Goal: Task Accomplishment & Management: Use online tool/utility

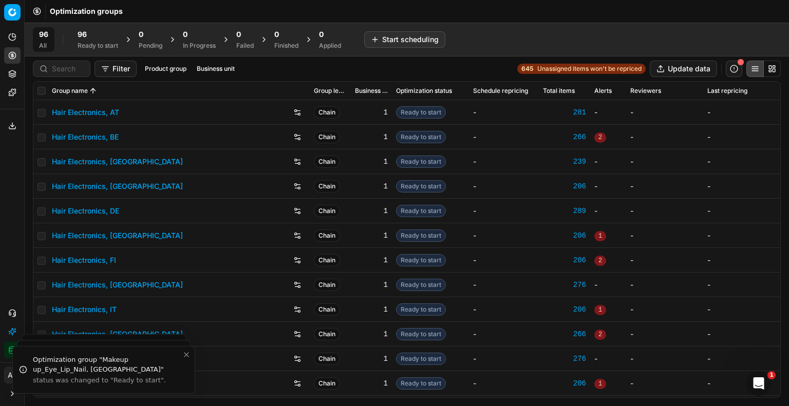
click at [88, 211] on link "Hair Electronics, DE" at bounding box center [85, 211] width 67 height 10
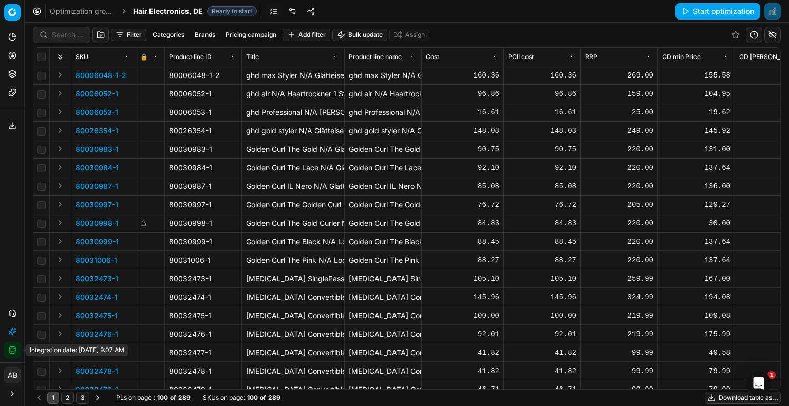
click at [15, 352] on icon "button" at bounding box center [12, 351] width 6 height 6
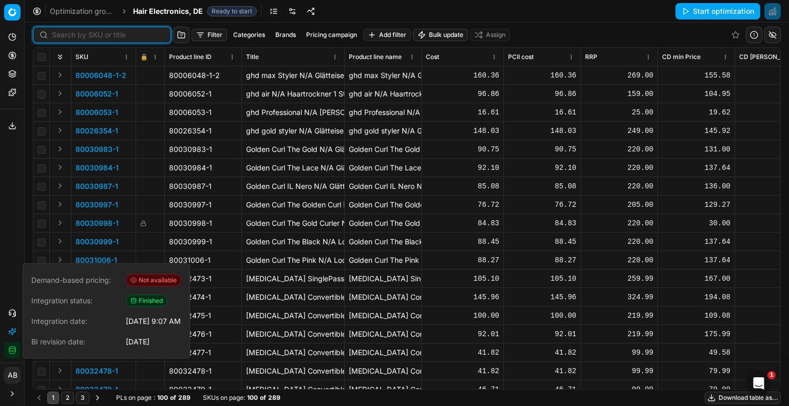
click at [62, 33] on input at bounding box center [108, 35] width 113 height 10
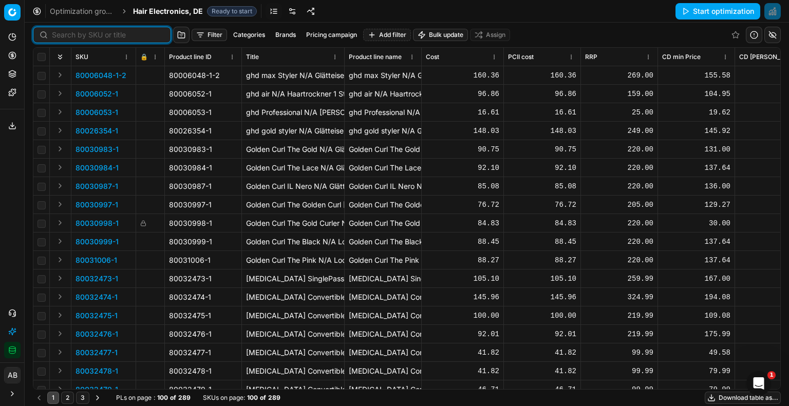
paste input "90015733-0024534"
type input "90015733-0024534"
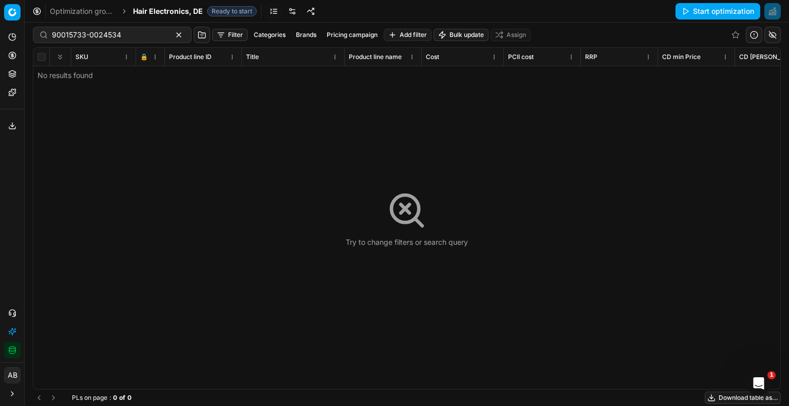
click at [162, 18] on div "Optimization groups Hair Electronics, DE Ready to start Start optimization" at bounding box center [407, 11] width 765 height 23
click at [168, 12] on span "Hair Electronics, DE" at bounding box center [168, 11] width 70 height 10
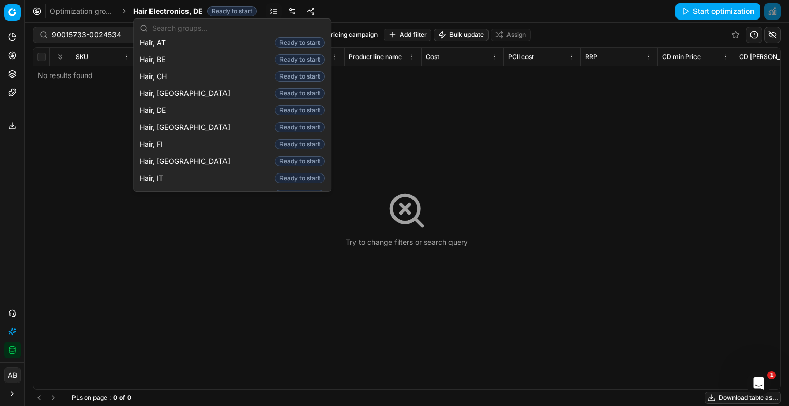
scroll to position [259, 0]
click at [154, 104] on span "Hair, DE" at bounding box center [155, 109] width 30 height 10
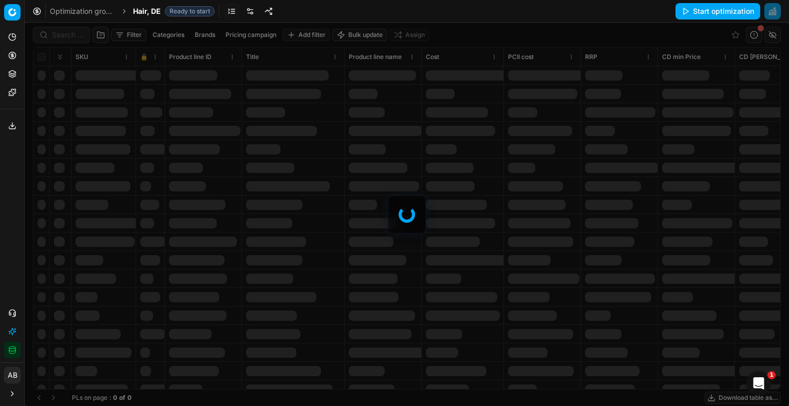
click at [60, 33] on div at bounding box center [407, 215] width 765 height 384
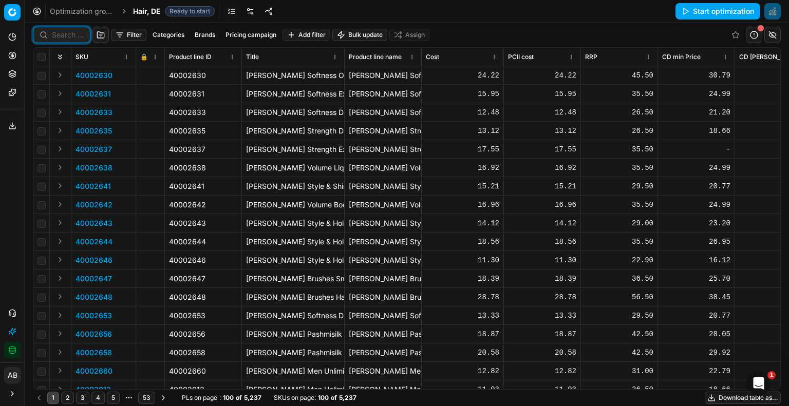
click at [60, 33] on input at bounding box center [68, 35] width 32 height 10
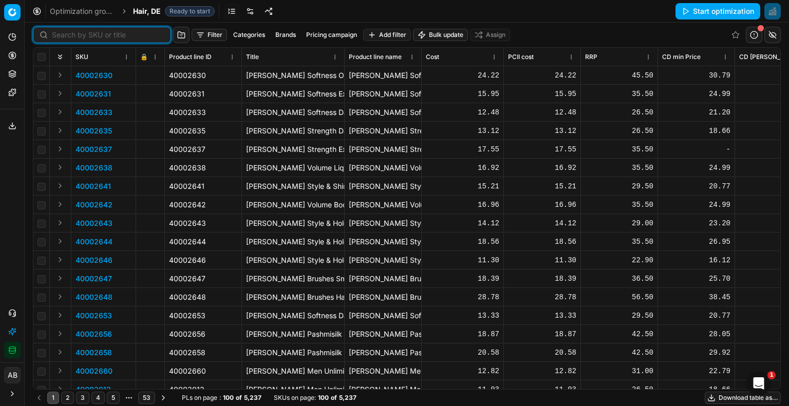
paste input "90015733-0024534"
type input "90015733-0024534"
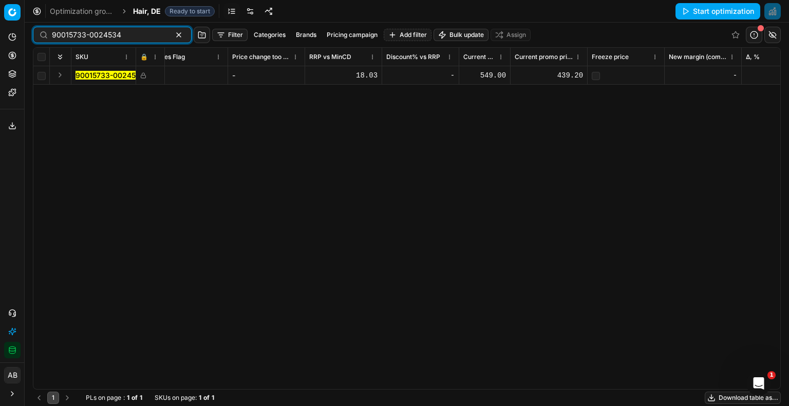
scroll to position [0, 816]
click at [567, 77] on div "439.20" at bounding box center [548, 75] width 68 height 10
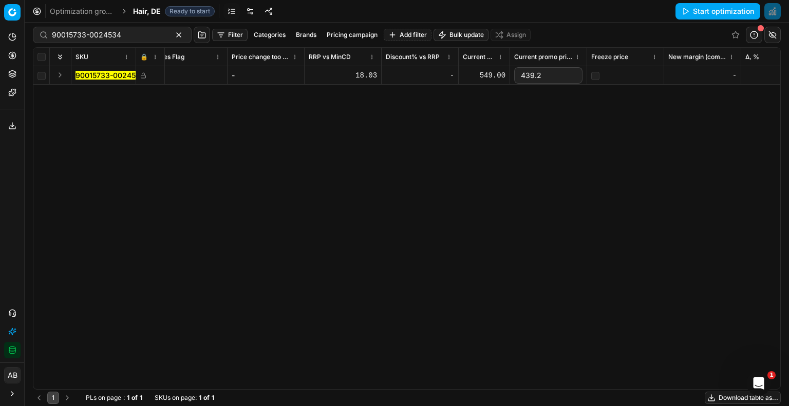
drag, startPoint x: 554, startPoint y: 76, endPoint x: 470, endPoint y: 83, distance: 84.6
type input "449"
click at [492, 164] on div "SKU 🔒 Product line ID Title Product line name Cost PCII cost RRP CD min Price C…" at bounding box center [406, 219] width 747 height 342
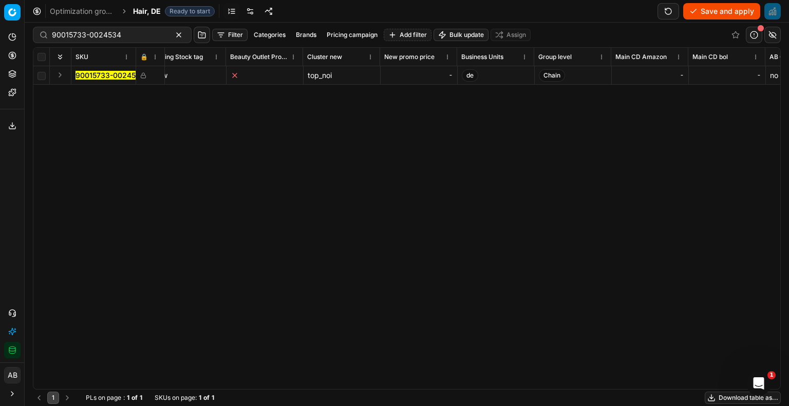
click at [401, 74] on div "-" at bounding box center [419, 75] width 68 height 10
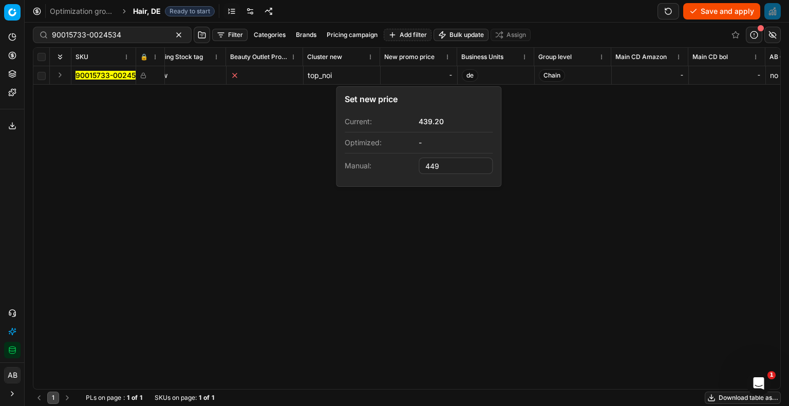
click at [563, 226] on div "SKU 🔒 Product line ID Title Product line name Cost PCII cost RRP CD min Price C…" at bounding box center [406, 219] width 747 height 342
type input "449.00"
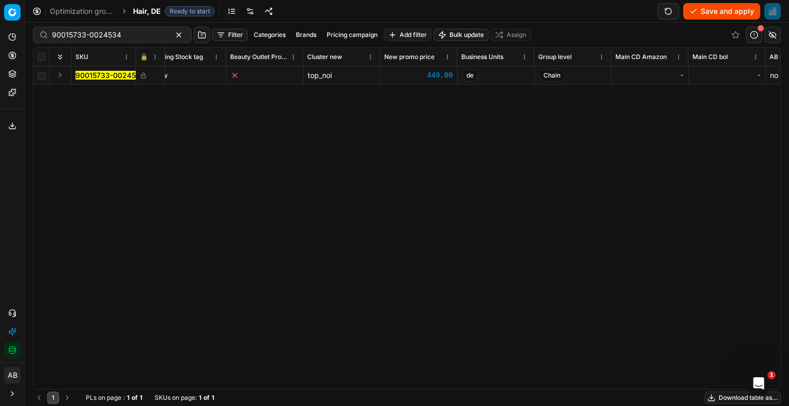
click at [703, 12] on button "Save and apply" at bounding box center [721, 11] width 77 height 16
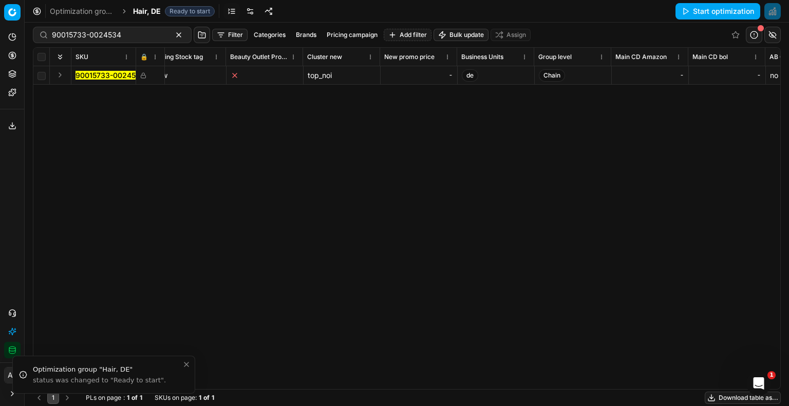
click at [414, 75] on div "-" at bounding box center [419, 75] width 68 height 10
click at [279, 162] on div "SKU 🔒 Product line ID Title Product line name Cost PCII cost RRP CD min Price C…" at bounding box center [406, 219] width 747 height 342
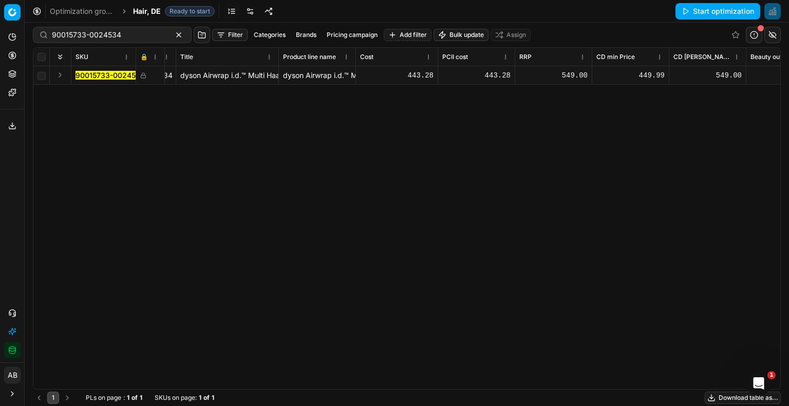
scroll to position [0, 65]
click at [153, 10] on span "Hair, DE" at bounding box center [147, 11] width 28 height 10
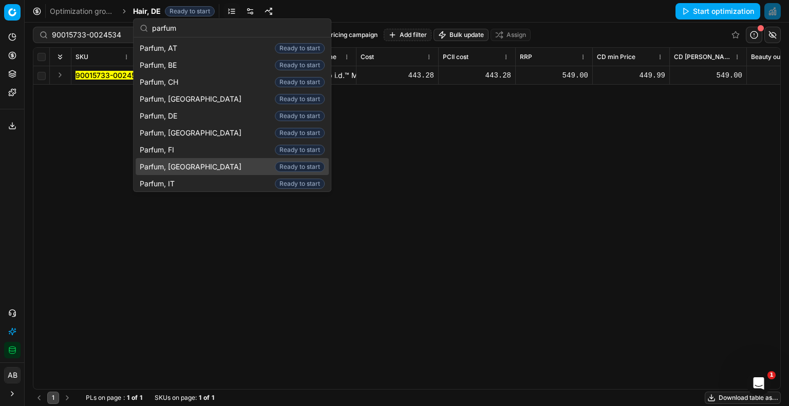
scroll to position [54, 0]
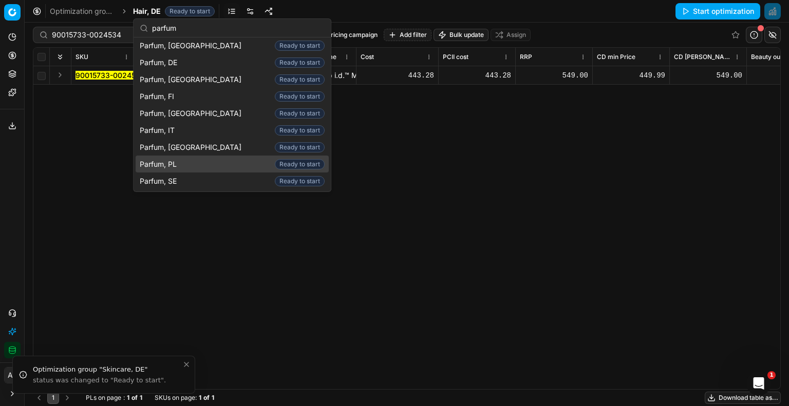
type input "parfum"
click at [171, 162] on span "Parfum, PL" at bounding box center [160, 164] width 41 height 10
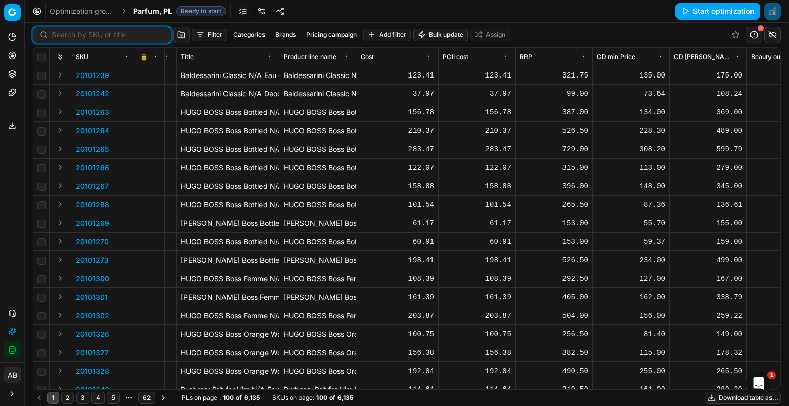
click at [61, 32] on input at bounding box center [108, 35] width 113 height 10
paste input "90001699-0002405"
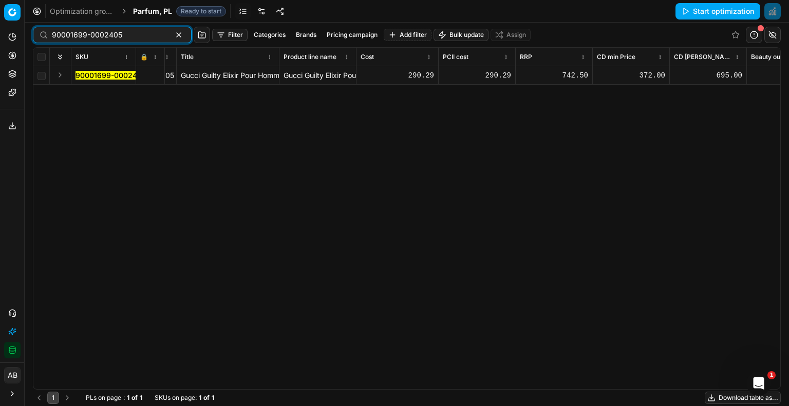
type input "90001699-0002405"
click at [121, 74] on mark "90001699-0002405" at bounding box center [111, 75] width 70 height 9
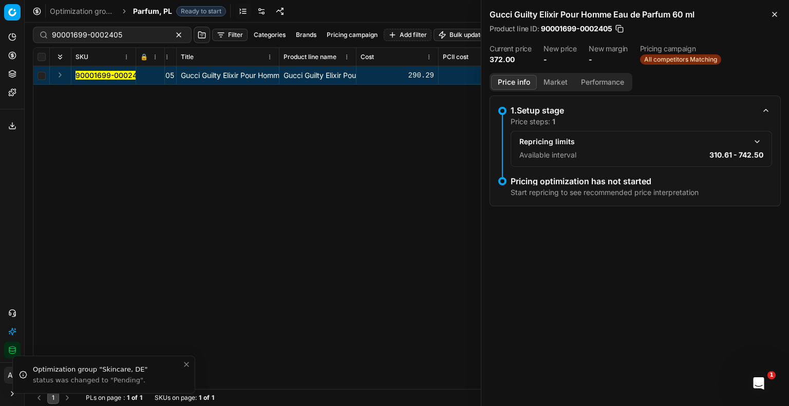
click at [761, 139] on button "button" at bounding box center [757, 142] width 12 height 12
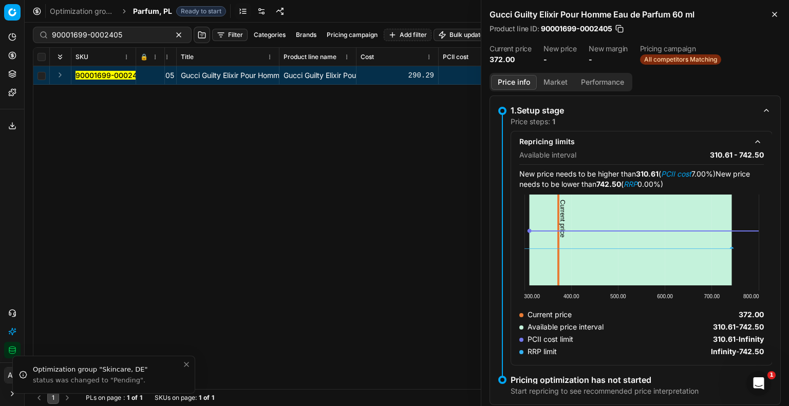
click at [557, 84] on button "Market" at bounding box center [556, 82] width 38 height 15
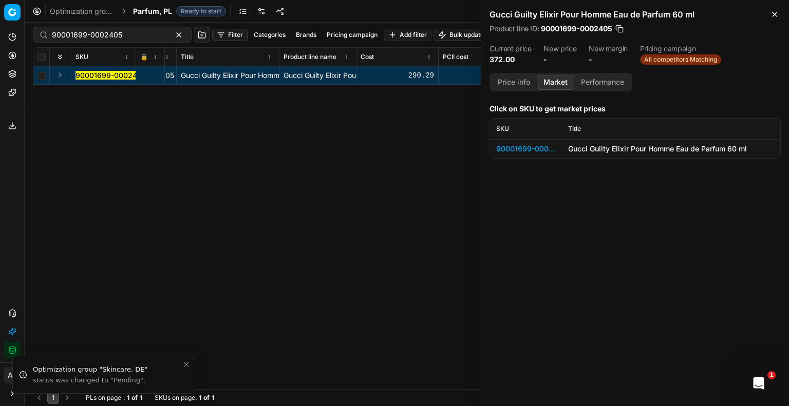
click at [541, 150] on div "90001699-0002405" at bounding box center [526, 149] width 60 height 10
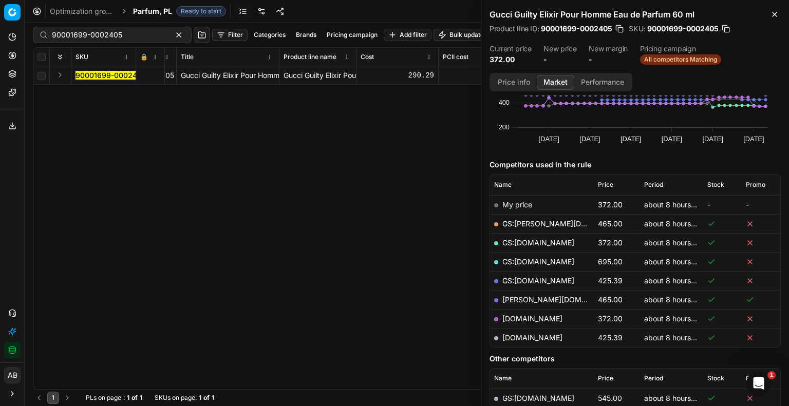
scroll to position [70, 0]
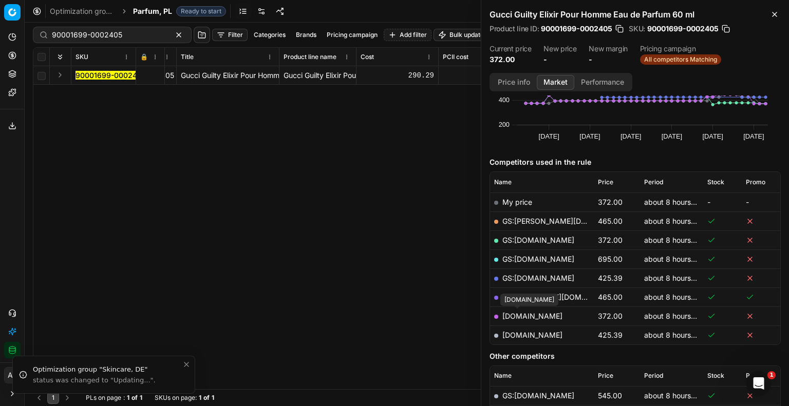
click at [527, 318] on link "[DOMAIN_NAME]" at bounding box center [532, 316] width 60 height 9
click at [162, 7] on span "Parfum, PL" at bounding box center [152, 11] width 39 height 10
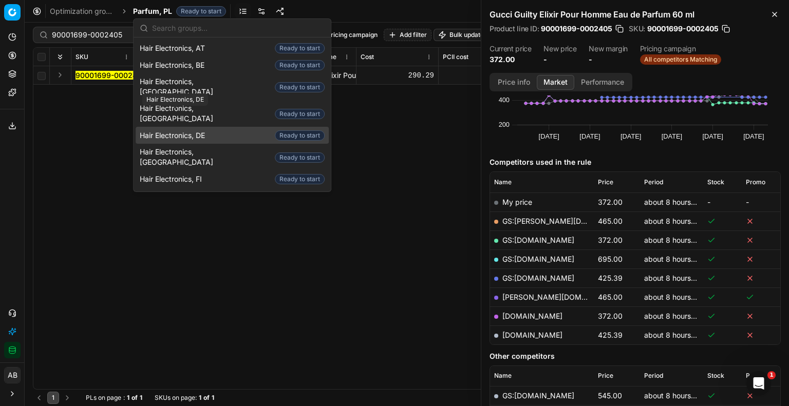
click at [193, 131] on span "Hair Electronics, DE" at bounding box center [174, 136] width 69 height 10
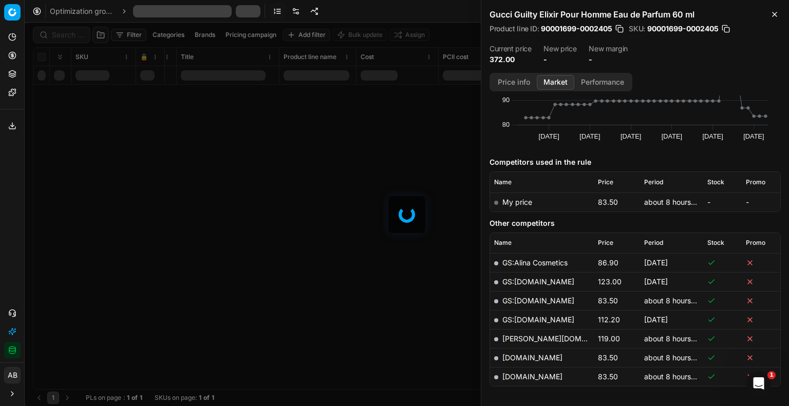
click at [70, 32] on div at bounding box center [407, 215] width 765 height 384
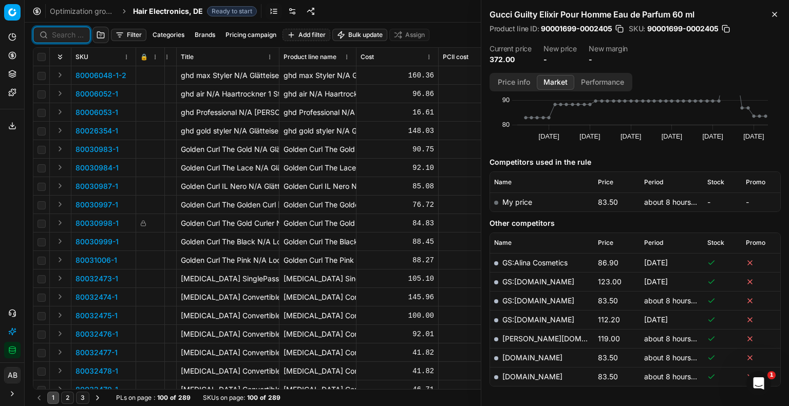
click at [70, 39] on input at bounding box center [68, 35] width 32 height 10
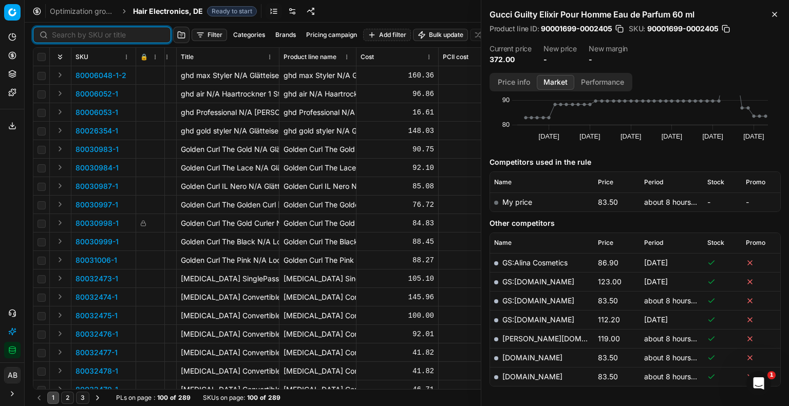
paste input "90005711-0008546"
type input "90005711-0008546"
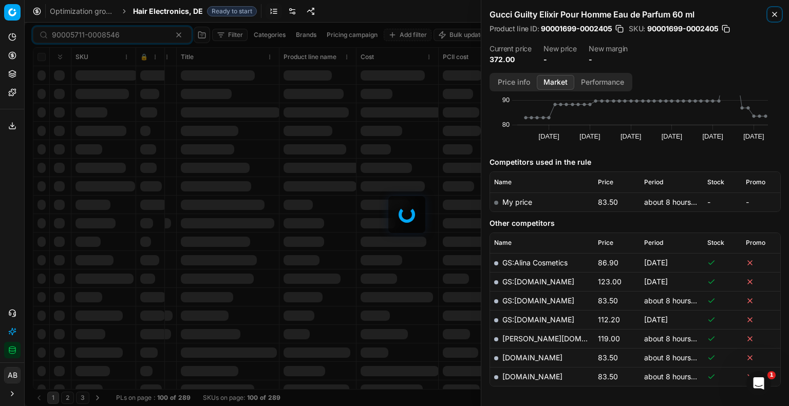
click at [769, 12] on button "Close" at bounding box center [775, 14] width 12 height 12
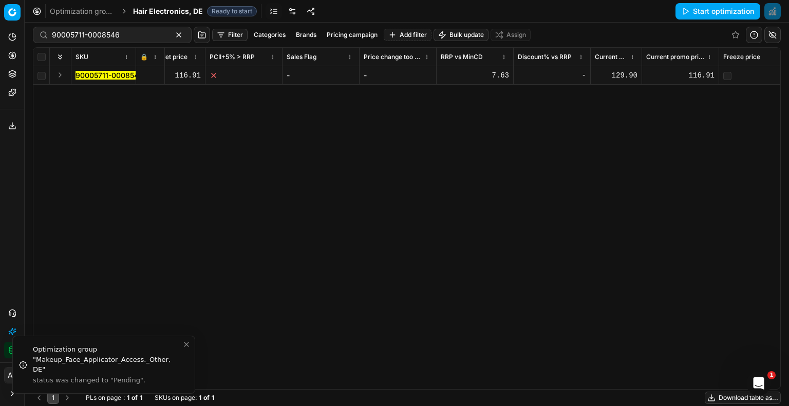
scroll to position [0, 702]
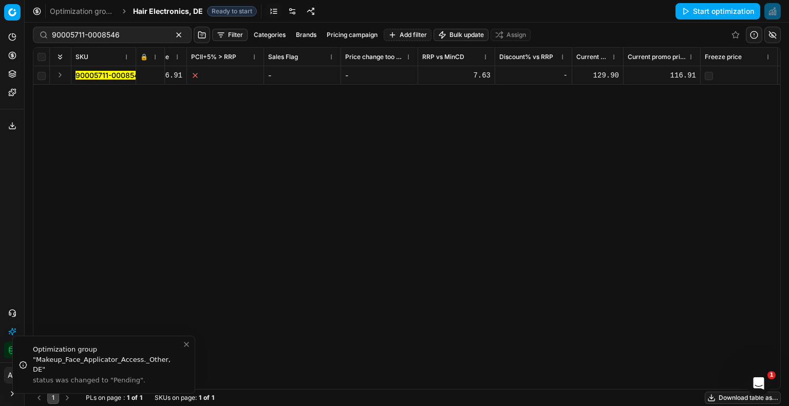
click at [669, 78] on div "116.91" at bounding box center [662, 75] width 68 height 10
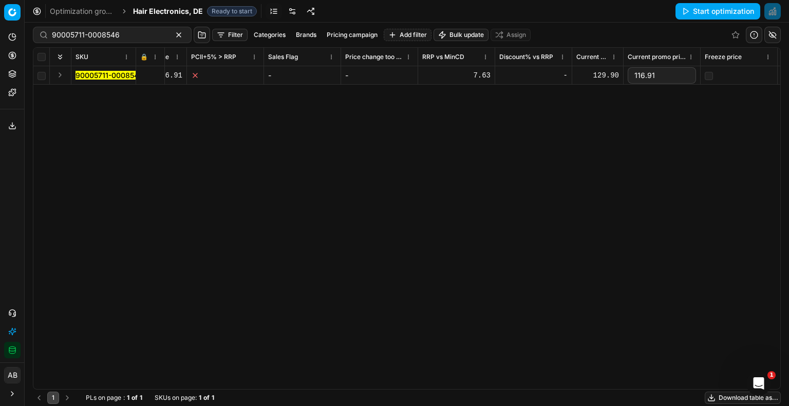
drag, startPoint x: 667, startPoint y: 78, endPoint x: 597, endPoint y: 71, distance: 71.2
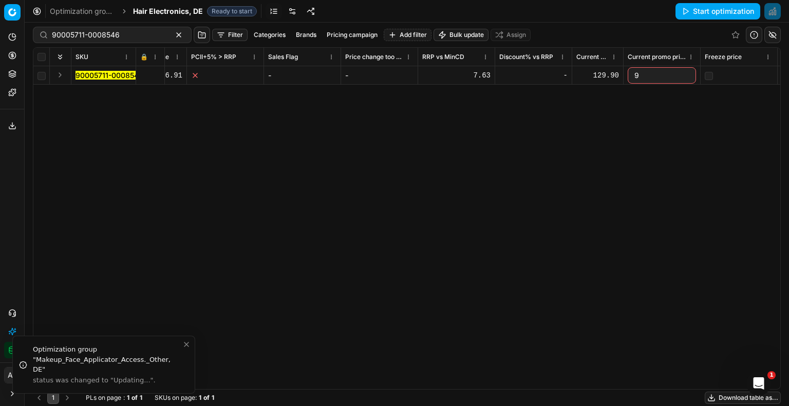
type input "99"
click at [673, 163] on div "SKU 🔒 Product line ID Title Product line name Cost PCII cost RRP CD min Price C…" at bounding box center [406, 219] width 747 height 342
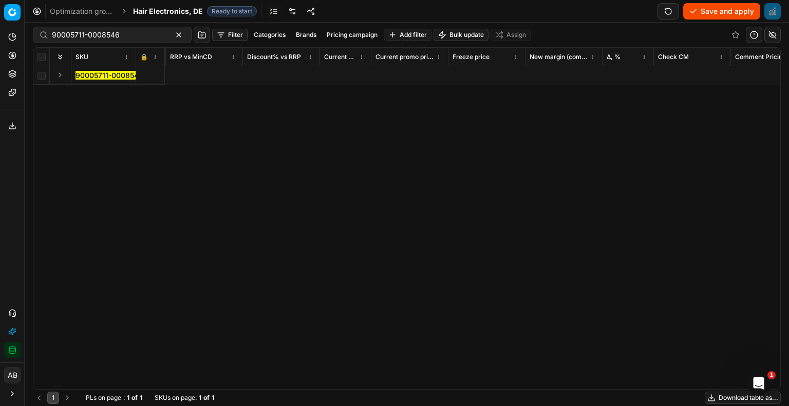
scroll to position [0, 5976]
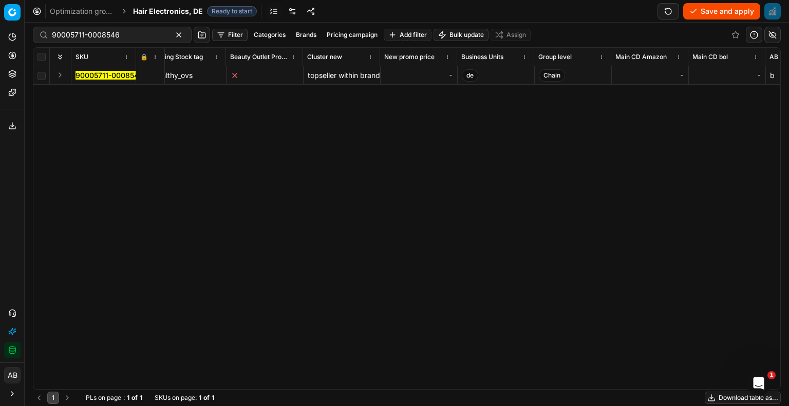
click at [422, 72] on div "-" at bounding box center [419, 75] width 68 height 10
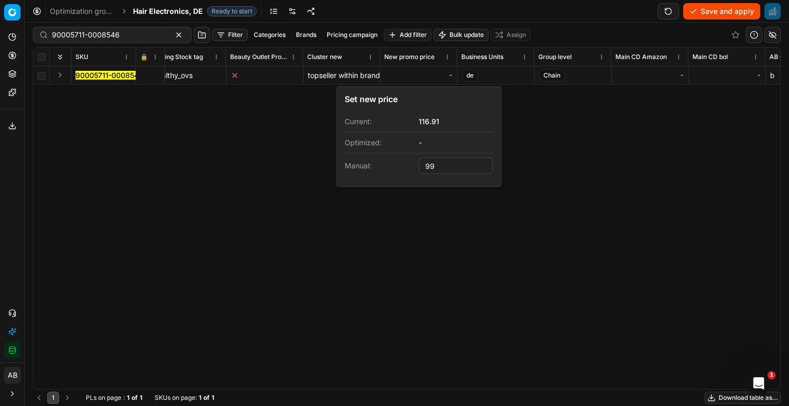
type input "99.00"
click at [595, 176] on div "SKU 🔒 Product line ID Title Product line name Cost PCII cost RRP CD min Price C…" at bounding box center [406, 219] width 747 height 342
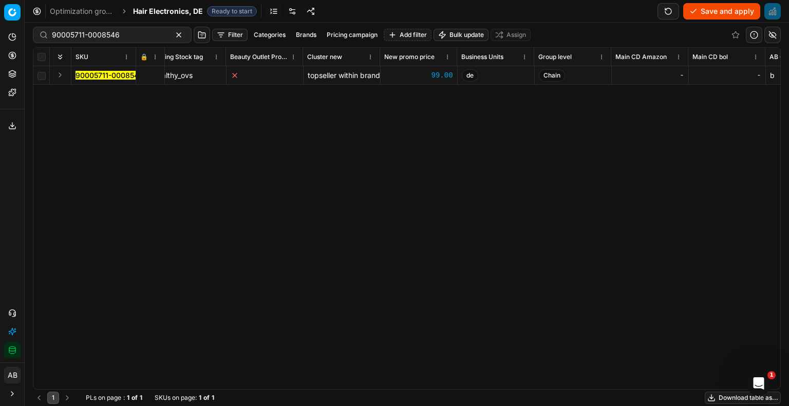
click at [733, 3] on button "Save and apply" at bounding box center [721, 11] width 77 height 16
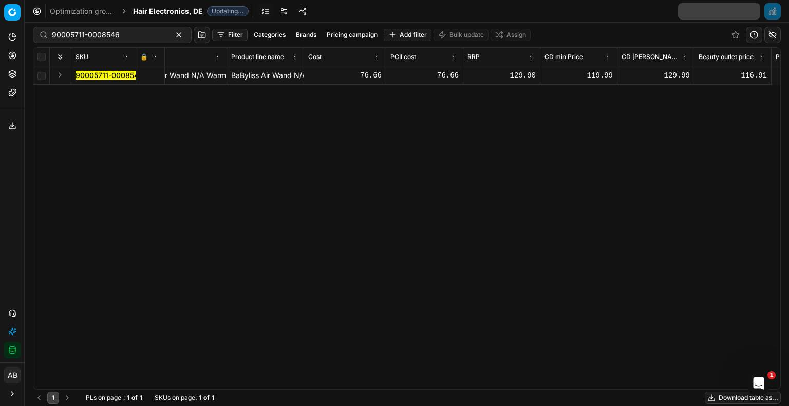
scroll to position [0, 0]
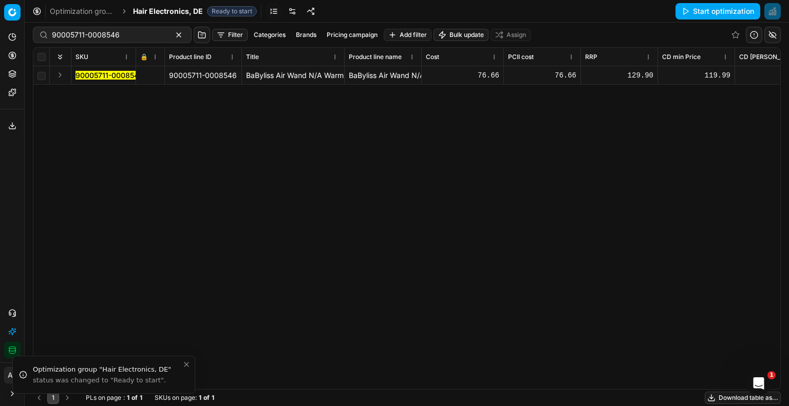
click at [146, 72] on div at bounding box center [150, 75] width 20 height 6
click at [745, 14] on button "Save and apply" at bounding box center [721, 11] width 77 height 16
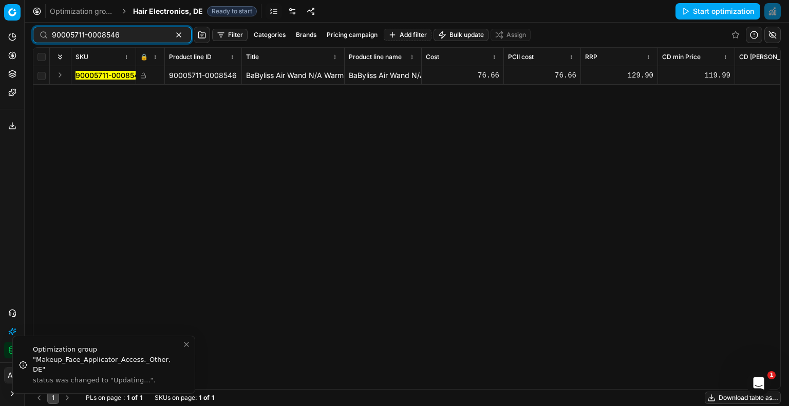
drag, startPoint x: 129, startPoint y: 31, endPoint x: 39, endPoint y: 32, distance: 90.9
click at [39, 32] on div "90005711-0008546" at bounding box center [112, 35] width 159 height 16
paste input "18139-0028317"
type input "90018139-0028317"
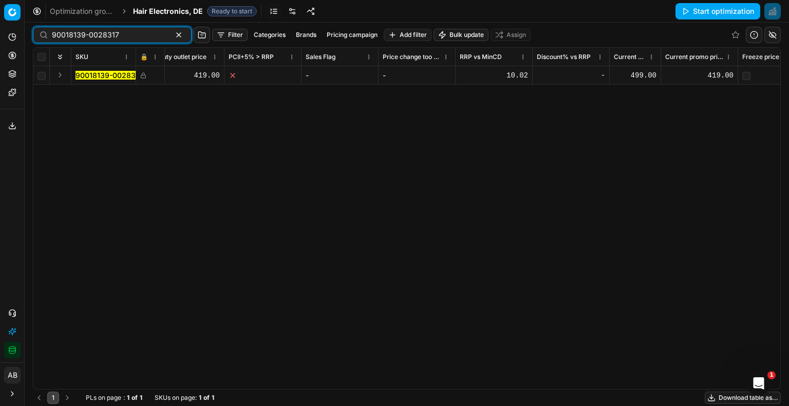
scroll to position [0, 722]
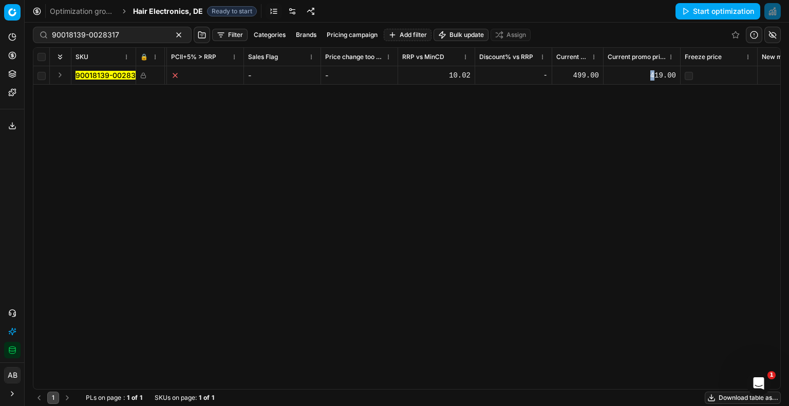
drag, startPoint x: 654, startPoint y: 69, endPoint x: 656, endPoint y: 77, distance: 7.5
click at [656, 77] on td "419.00" at bounding box center [642, 75] width 77 height 18
click at [656, 77] on div "419.00" at bounding box center [642, 75] width 68 height 10
drag, startPoint x: 656, startPoint y: 77, endPoint x: 593, endPoint y: 71, distance: 62.4
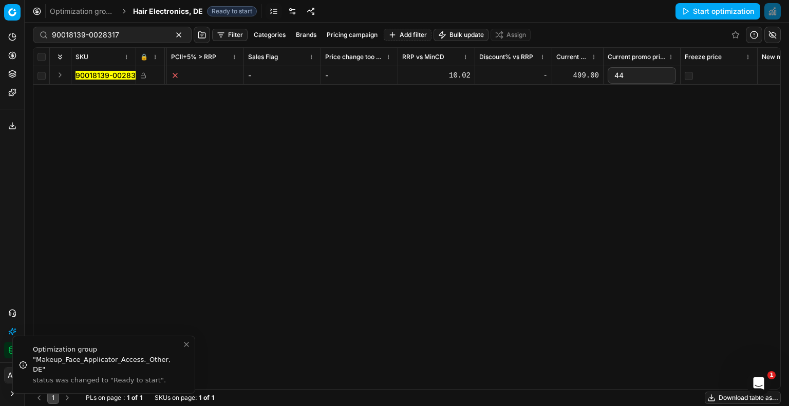
type input "449"
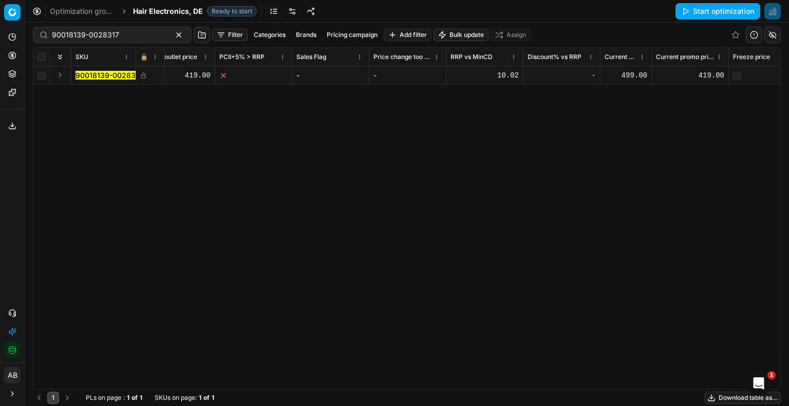
scroll to position [0, 676]
click at [711, 78] on div "419.00" at bounding box center [689, 75] width 68 height 10
drag, startPoint x: 681, startPoint y: 76, endPoint x: 637, endPoint y: 73, distance: 44.3
type input "449"
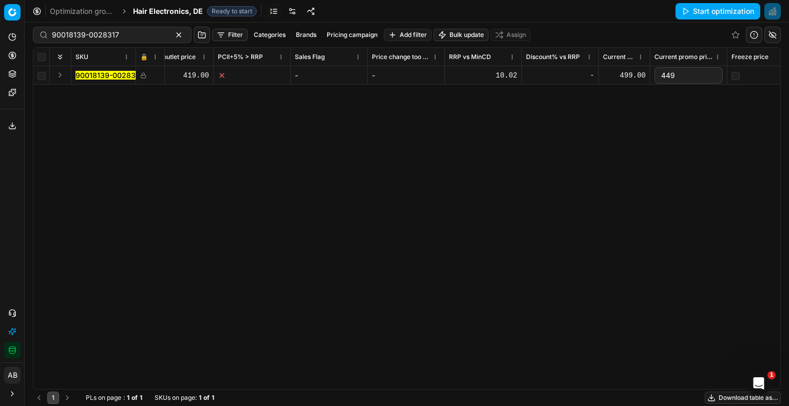
click at [644, 142] on div "SKU 🔒 Product line ID Title Product line name Cost PCII cost RRP CD min Price C…" at bounding box center [406, 219] width 747 height 342
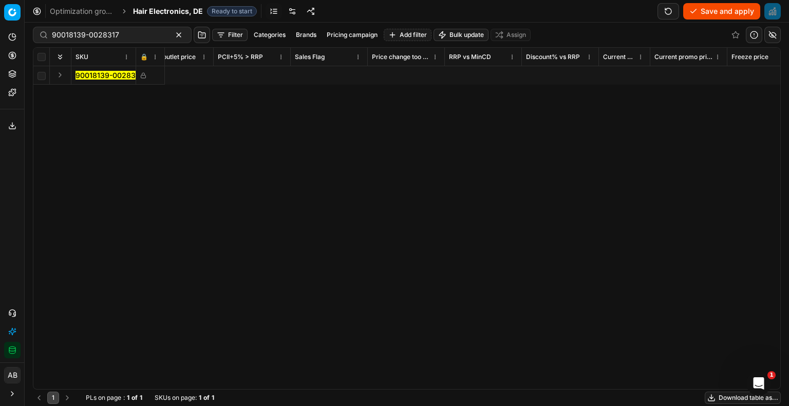
scroll to position [0, 5976]
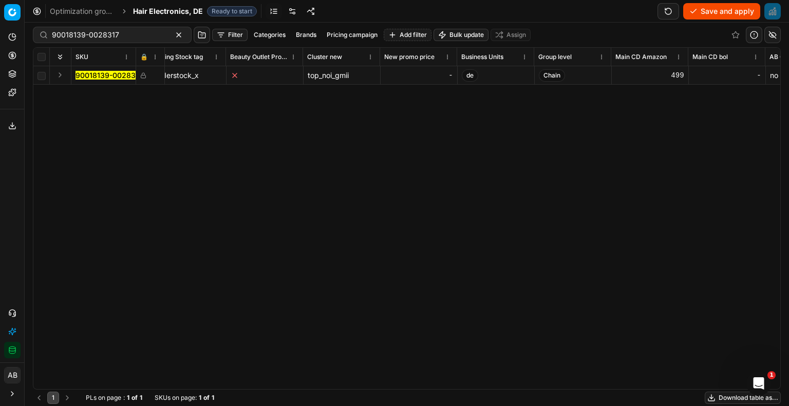
click at [429, 81] on div "-" at bounding box center [419, 75] width 68 height 18
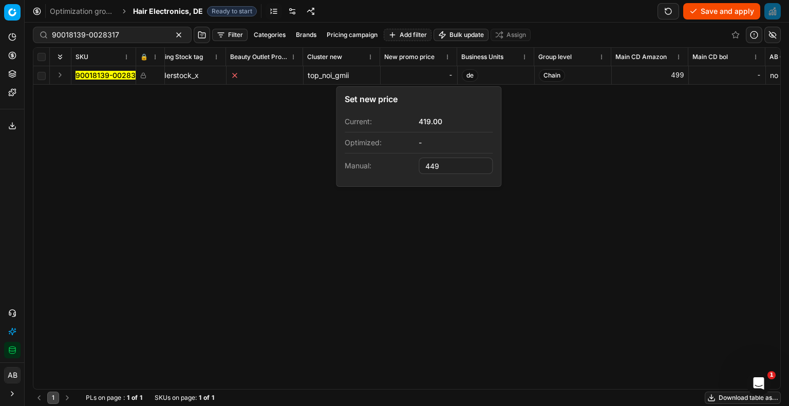
type input "449.00"
click at [466, 203] on div "SKU 🔒 Product line ID Title Product line name Cost PCII cost RRP CD min Price C…" at bounding box center [406, 219] width 747 height 342
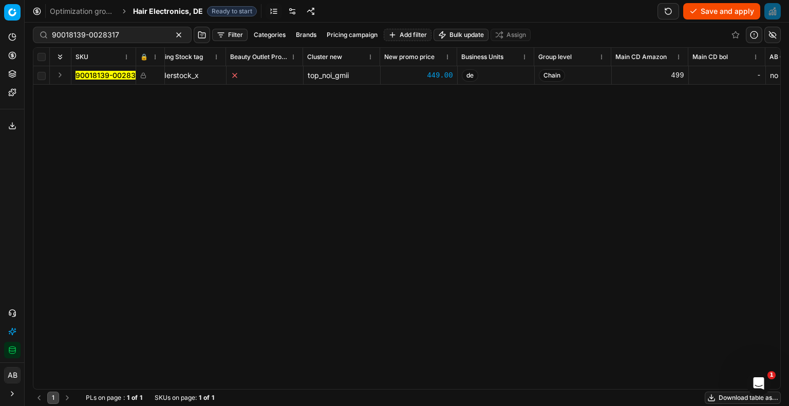
click at [718, 8] on button "Save and apply" at bounding box center [721, 11] width 77 height 16
